Goal: Transaction & Acquisition: Purchase product/service

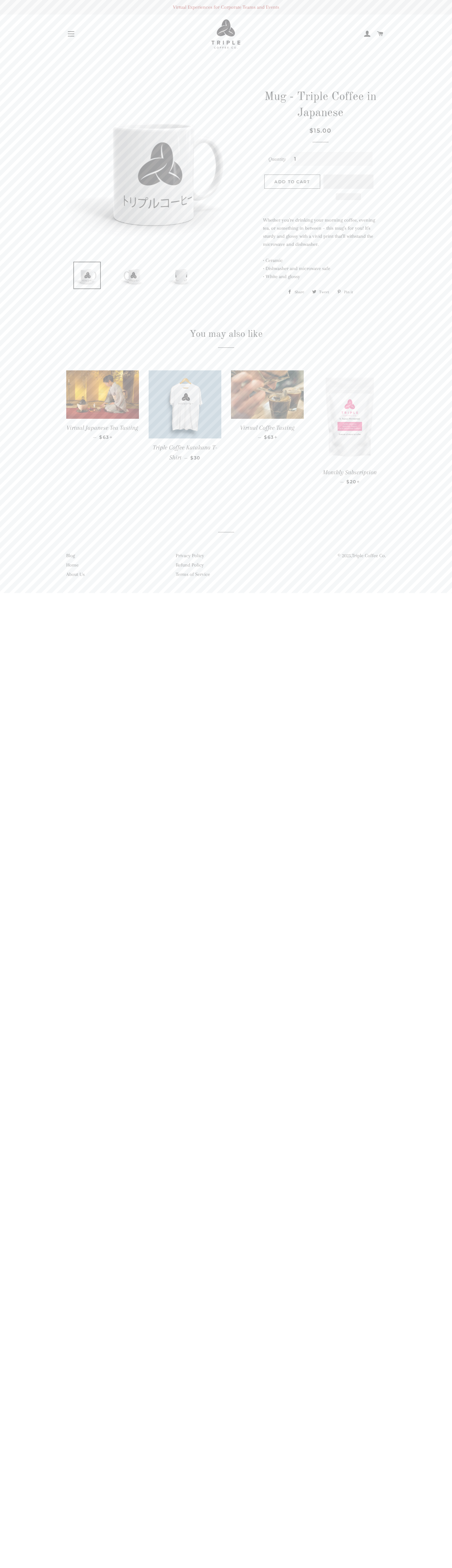
click at [292, 181] on span "Add to Cart" at bounding box center [292, 181] width 35 height 5
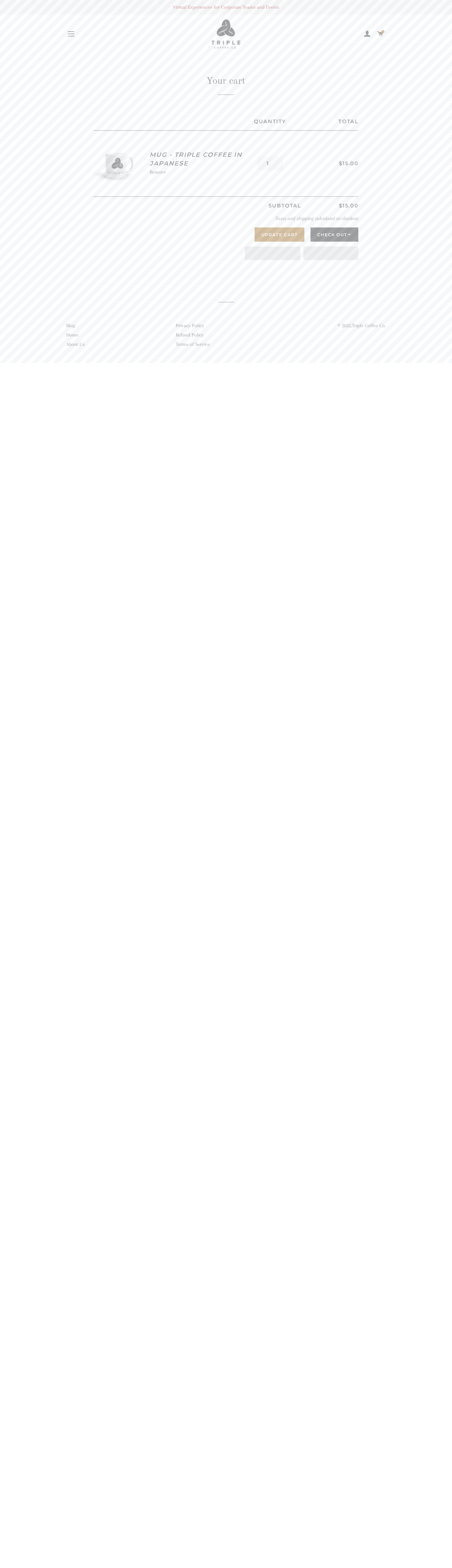
click at [334, 234] on button "Check Out" at bounding box center [334, 234] width 48 height 14
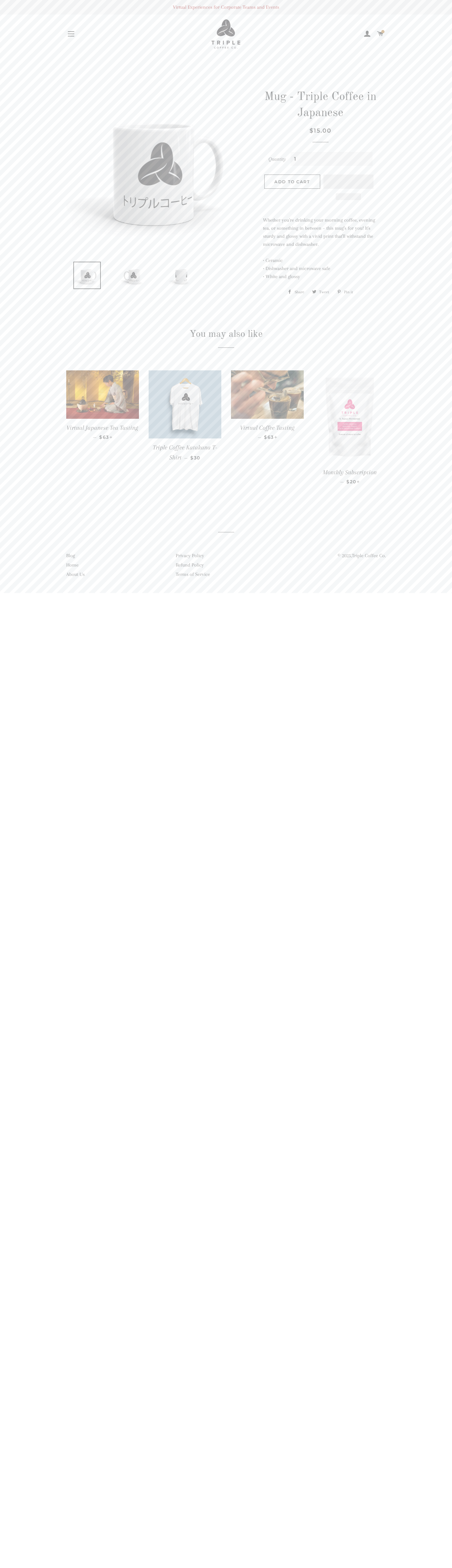
click at [380, 34] on span at bounding box center [380, 34] width 7 height 10
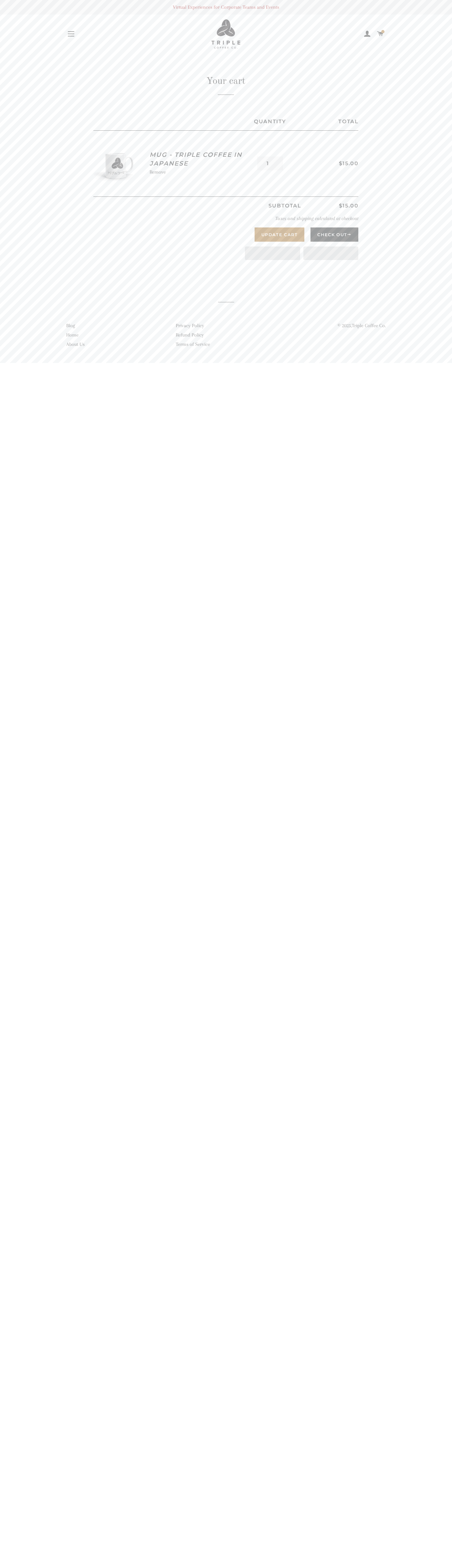
click at [158, 172] on link "Remove" at bounding box center [157, 172] width 16 height 6
